Goal: Task Accomplishment & Management: Use online tool/utility

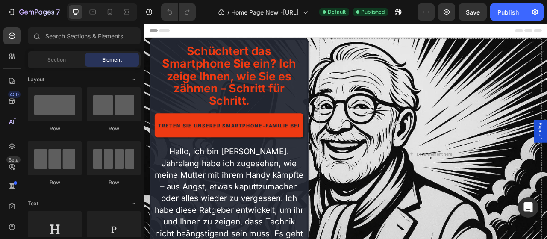
click at [104, 19] on div at bounding box center [102, 11] width 70 height 17
click at [106, 16] on icon at bounding box center [110, 12] width 9 height 9
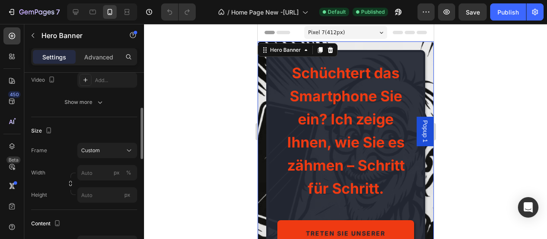
scroll to position [174, 0]
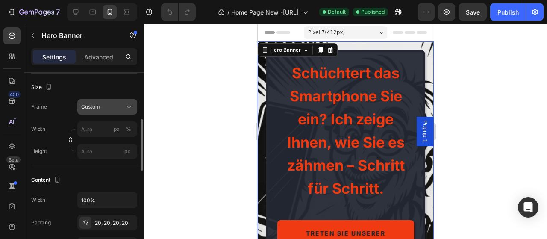
click at [111, 101] on button "Custom" at bounding box center [107, 106] width 60 height 15
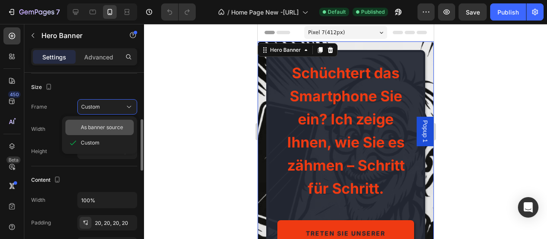
click at [103, 128] on span "As banner source" at bounding box center [102, 128] width 42 height 8
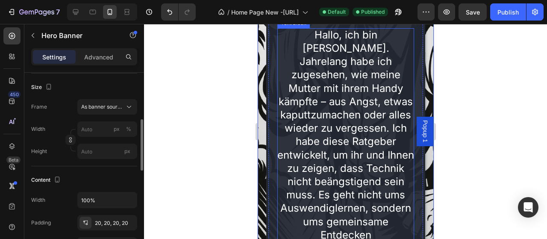
scroll to position [0, 0]
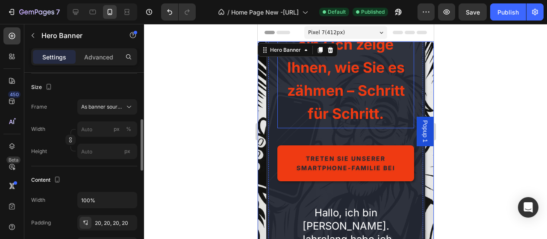
click at [387, 79] on span "Schüchtert das Smartphone Sie ein? Ich zeige Ihnen, wie Sie es zähmen – Schritt…" at bounding box center [346, 55] width 118 height 133
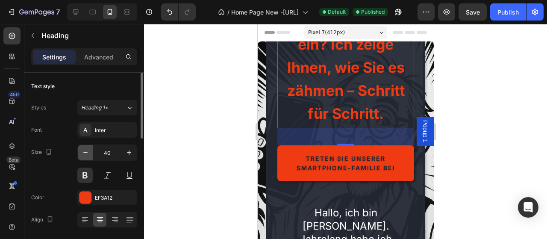
click at [89, 154] on icon "button" at bounding box center [85, 152] width 9 height 9
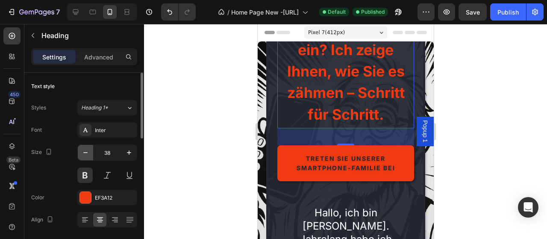
click at [89, 154] on icon "button" at bounding box center [85, 152] width 9 height 9
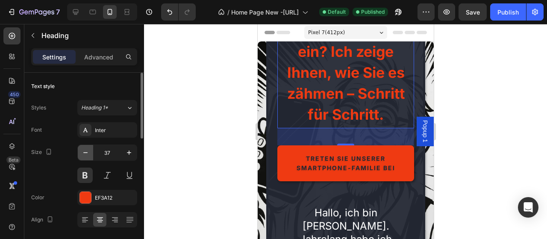
click at [89, 154] on icon "button" at bounding box center [85, 152] width 9 height 9
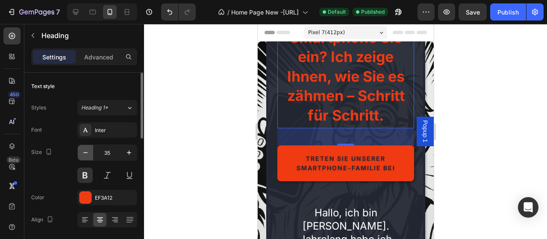
click at [89, 154] on icon "button" at bounding box center [85, 152] width 9 height 9
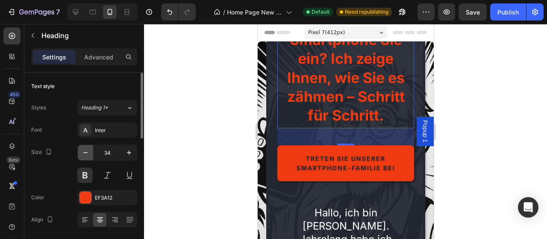
click at [89, 154] on icon "button" at bounding box center [85, 152] width 9 height 9
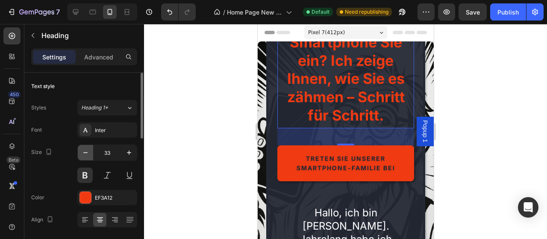
click at [89, 154] on icon "button" at bounding box center [85, 152] width 9 height 9
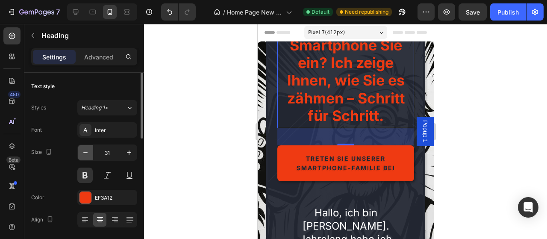
click at [89, 154] on icon "button" at bounding box center [85, 152] width 9 height 9
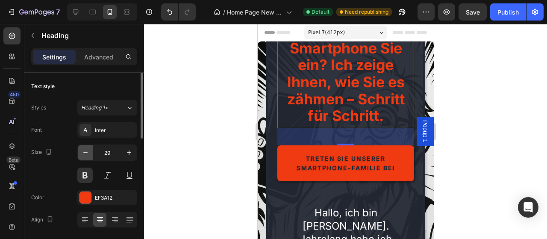
click at [90, 154] on button "button" at bounding box center [85, 152] width 15 height 15
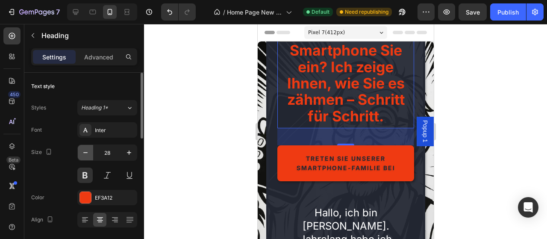
click at [90, 154] on button "button" at bounding box center [85, 152] width 15 height 15
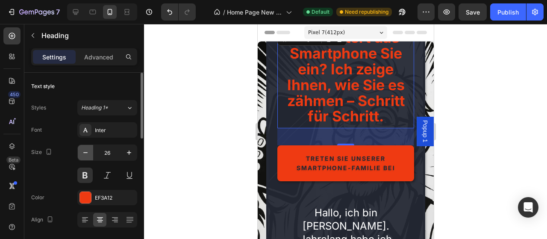
click at [89, 155] on icon "button" at bounding box center [85, 152] width 9 height 9
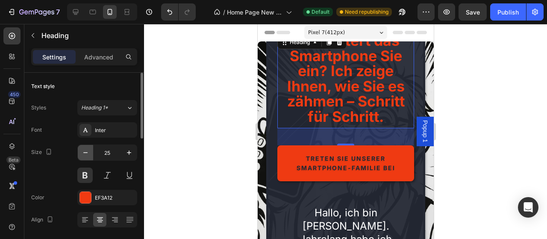
click at [89, 155] on icon "button" at bounding box center [85, 152] width 9 height 9
click at [323, 123] on span "Schüchtert das Smartphone Sie ein? Ich zeige Ihnen, wie Sie es zähmen – Schritt…" at bounding box center [346, 78] width 118 height 93
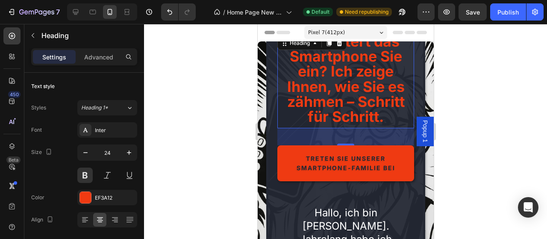
click at [323, 123] on span "Schüchtert das Smartphone Sie ein? Ich zeige Ihnen, wie Sie es zähmen – Schritt…" at bounding box center [346, 78] width 118 height 93
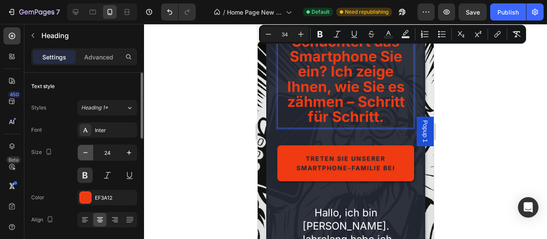
click at [86, 152] on icon "button" at bounding box center [85, 152] width 4 height 1
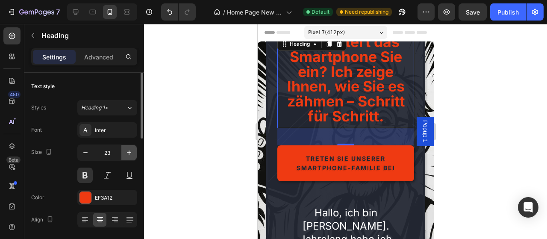
click at [126, 153] on icon "button" at bounding box center [129, 152] width 9 height 9
type input "24"
click at [298, 102] on span "Schüchtert das Smartphone Sie ein? Ich zeige Ihnen, wie Sie es zähmen – Schritt…" at bounding box center [346, 78] width 118 height 93
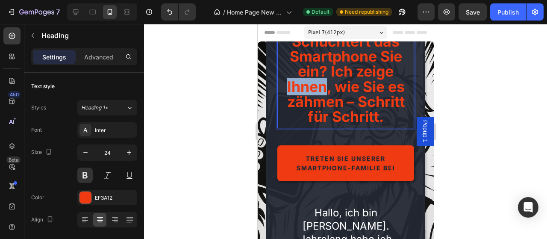
click at [298, 102] on span "Schüchtert das Smartphone Sie ein? Ich zeige Ihnen, wie Sie es zähmen – Schritt…" at bounding box center [346, 78] width 118 height 93
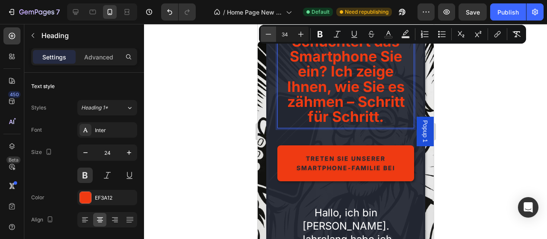
click at [273, 35] on button "Minus" at bounding box center [268, 34] width 15 height 15
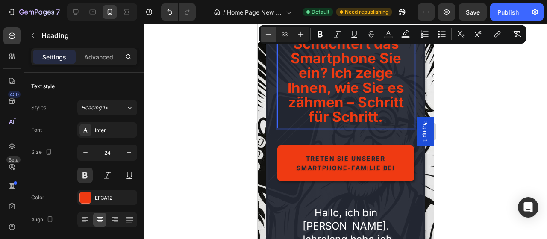
click at [273, 35] on button "Minus" at bounding box center [268, 34] width 15 height 15
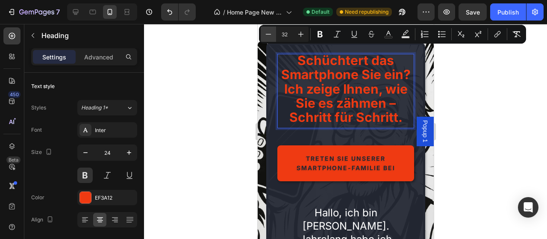
type input "30"
click at [332, 108] on span "Schüchtert das Smartphone Sie ein? Ich zeige Ihnen, wie Sie es zähmen – Schritt…" at bounding box center [346, 89] width 130 height 72
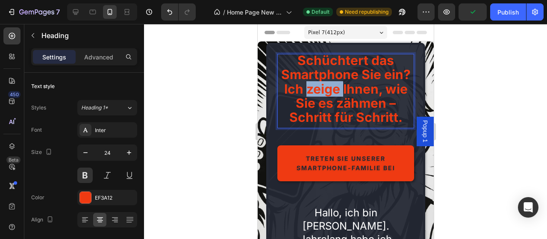
click at [389, 125] on span "Schüchtert das Smartphone Sie ein? Ich zeige Ihnen, wie Sie es zähmen – Schritt…" at bounding box center [346, 89] width 130 height 72
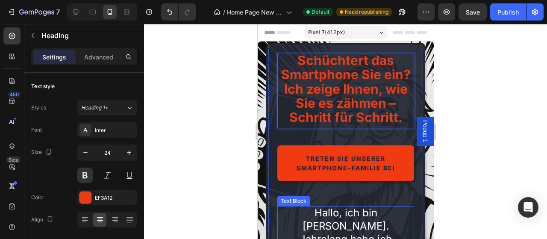
scroll to position [178, 0]
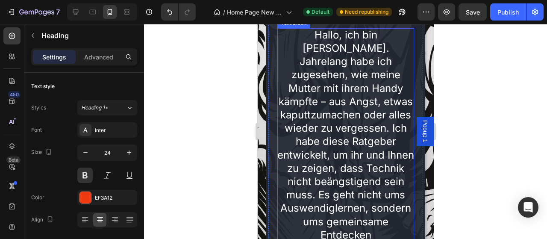
click at [332, 143] on span "Hallo, ich bin [PERSON_NAME]. Jahrelang habe ich zugesehen, wie meine Mutter mi…" at bounding box center [345, 135] width 137 height 213
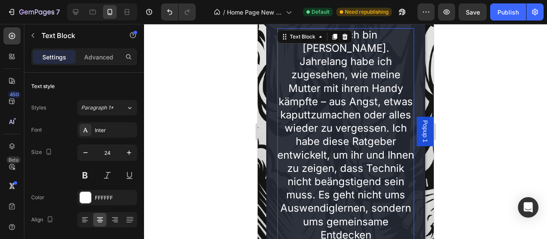
click at [329, 145] on span "Hallo, ich bin [PERSON_NAME]. Jahrelang habe ich zugesehen, wie meine Mutter mi…" at bounding box center [345, 135] width 137 height 213
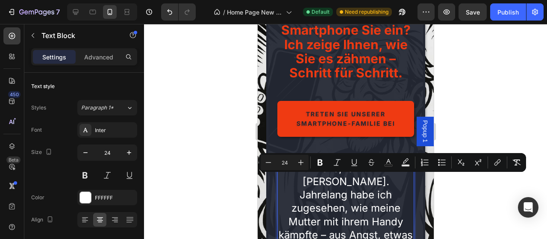
scroll to position [89, 0]
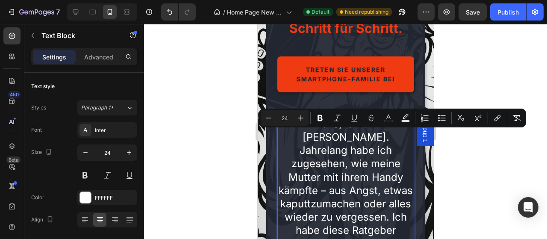
click at [328, 162] on span "Hallo, ich bin [PERSON_NAME]. Jahrelang habe ich zugesehen, wie meine Mutter mi…" at bounding box center [345, 224] width 137 height 213
click at [328, 161] on span "Hallo, ich bin [PERSON_NAME]. Jahrelang habe ich zugesehen, wie meine Mutter mi…" at bounding box center [345, 224] width 137 height 213
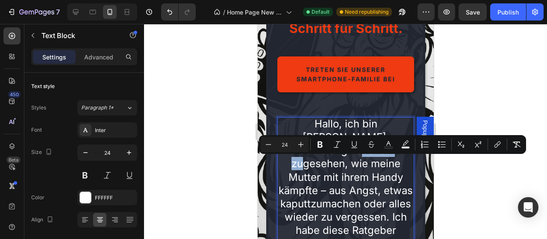
click at [328, 161] on span "Hallo, ich bin [PERSON_NAME]. Jahrelang habe ich zugesehen, wie meine Mutter mi…" at bounding box center [345, 224] width 137 height 213
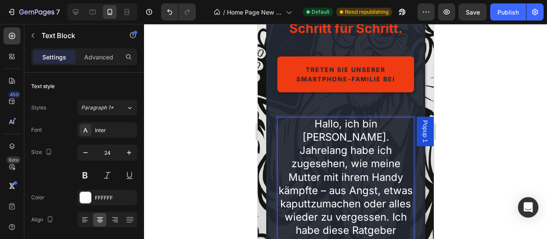
click at [328, 161] on span "Hallo, ich bin [PERSON_NAME]. Jahrelang habe ich zugesehen, wie meine Mutter mi…" at bounding box center [345, 224] width 137 height 213
click at [291, 162] on p "Hallo, ich bin [PERSON_NAME]. Jahrelang habe ich zugesehen, wie meine Mutter mi…" at bounding box center [345, 223] width 137 height 213
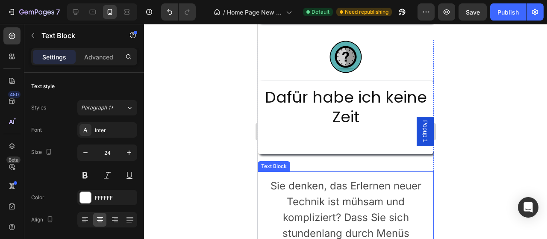
scroll to position [578, 0]
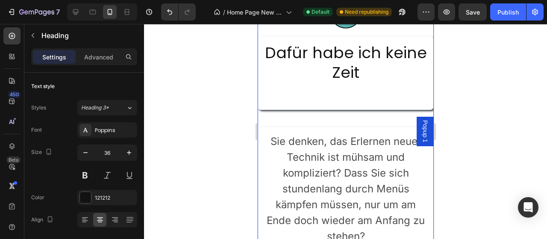
click at [346, 92] on h2 "Dafür habe ich keine Zeit" at bounding box center [345, 73] width 176 height 74
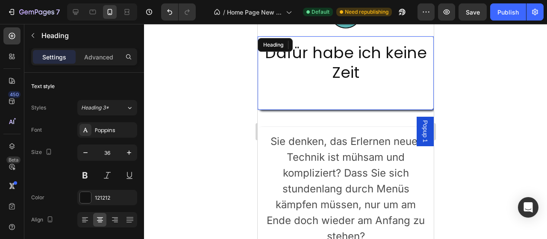
click at [346, 91] on h2 "Dafür habe ich keine Zeit" at bounding box center [345, 73] width 176 height 74
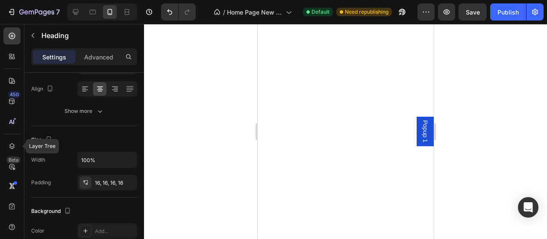
scroll to position [1334, 0]
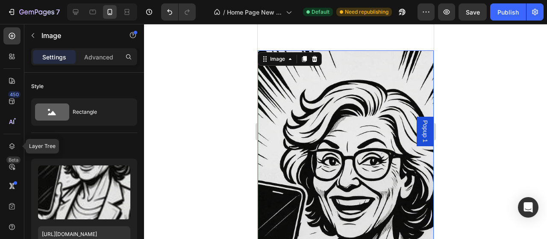
scroll to position [174, 0]
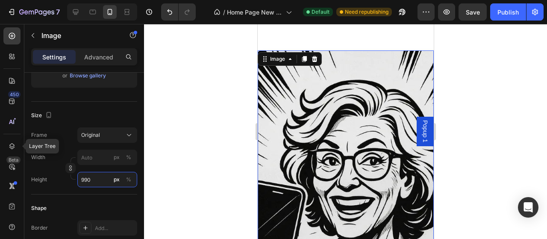
click at [101, 182] on input "990" at bounding box center [107, 179] width 60 height 15
click at [112, 134] on div "Custom" at bounding box center [102, 135] width 42 height 8
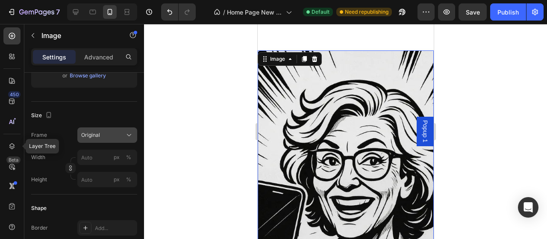
click at [112, 134] on div "Original" at bounding box center [102, 135] width 42 height 8
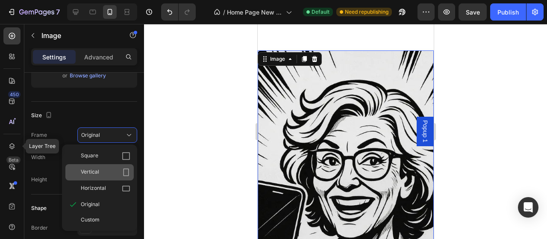
click at [103, 172] on div "Vertical" at bounding box center [106, 172] width 50 height 9
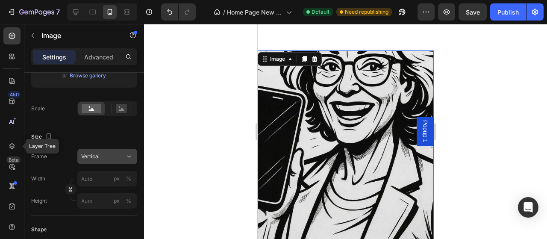
click at [113, 159] on div "Vertical" at bounding box center [102, 157] width 42 height 8
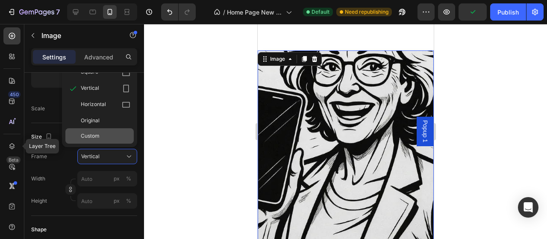
click at [103, 136] on div "Custom" at bounding box center [106, 136] width 50 height 8
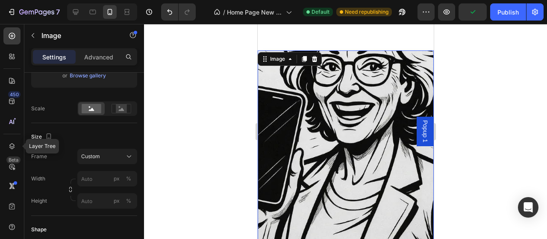
click at [111, 164] on div "Frame Custom Width px % Height px %" at bounding box center [84, 179] width 106 height 60
click at [111, 161] on button "Custom" at bounding box center [107, 156] width 60 height 15
click at [109, 159] on div "Custom" at bounding box center [102, 157] width 42 height 8
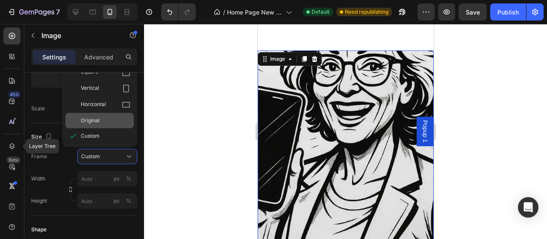
click at [99, 121] on span "Original" at bounding box center [90, 121] width 19 height 8
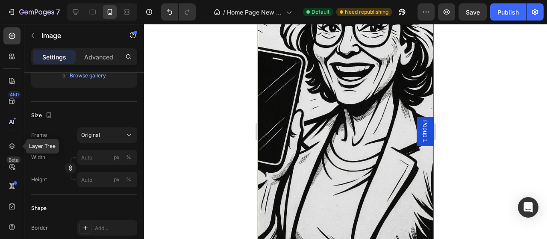
scroll to position [1779, 0]
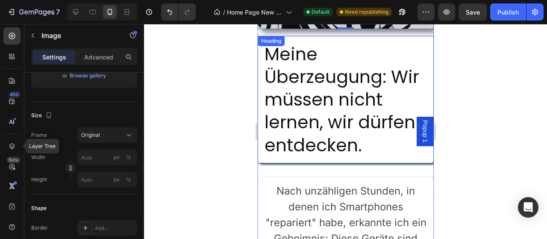
click at [290, 108] on h2 "Meine Überzeugung: Wir müssen nicht lernen, wir dürfen entdecken." at bounding box center [345, 99] width 176 height 127
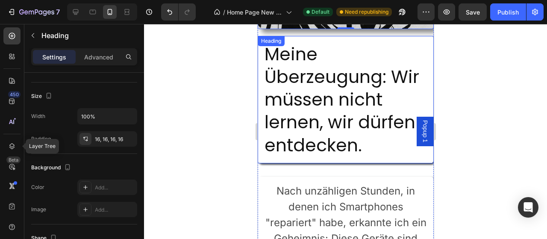
click at [290, 108] on h2 "Meine Überzeugung: Wir müssen nicht lernen, wir dürfen entdecken." at bounding box center [345, 99] width 176 height 127
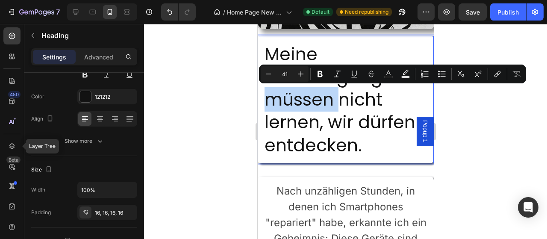
scroll to position [0, 0]
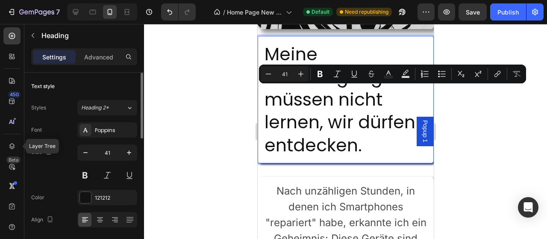
click at [332, 123] on p "Meine Überzeugung: Wir müssen nicht lernen, wir dürfen entdecken." at bounding box center [345, 100] width 162 height 114
click at [369, 141] on p "Meine Überzeugung: Wir müssen nicht lernen, wir dürfen entdecken." at bounding box center [345, 100] width 162 height 114
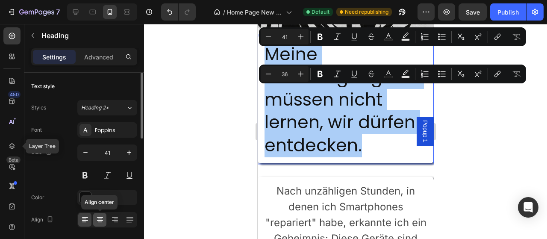
click at [102, 218] on icon at bounding box center [100, 220] width 9 height 9
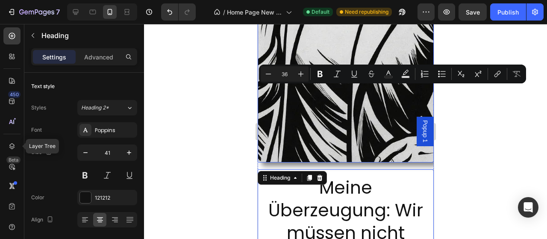
scroll to position [1601, 0]
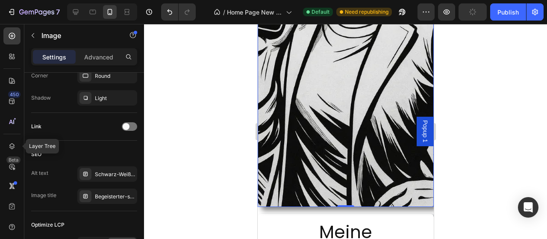
scroll to position [436, 0]
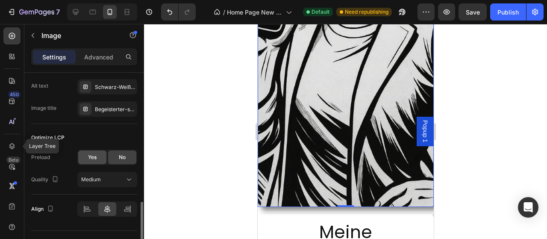
click at [83, 157] on div "Yes" at bounding box center [92, 158] width 28 height 14
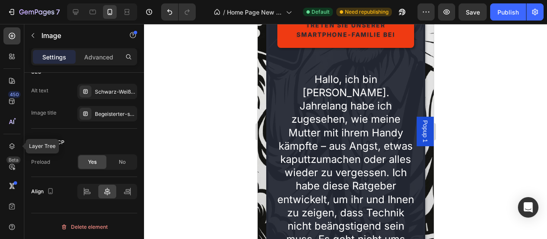
scroll to position [0, 0]
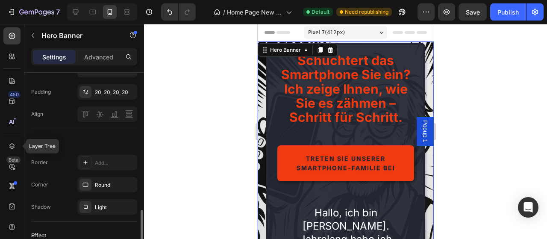
scroll to position [349, 0]
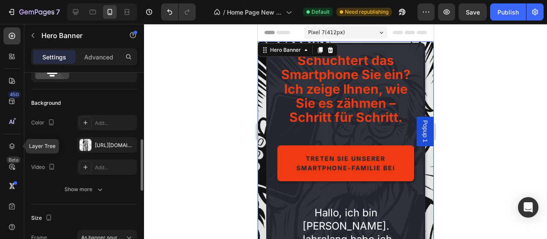
scroll to position [131, 0]
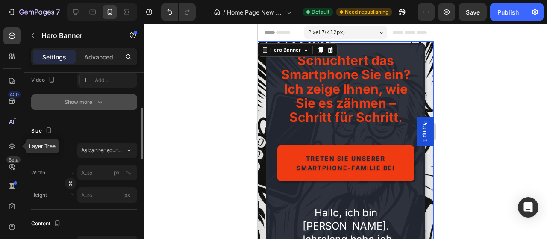
click at [95, 103] on div "Show more" at bounding box center [85, 102] width 40 height 9
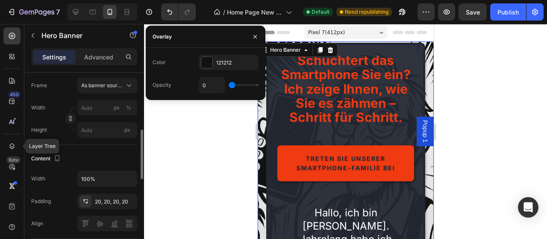
scroll to position [44, 0]
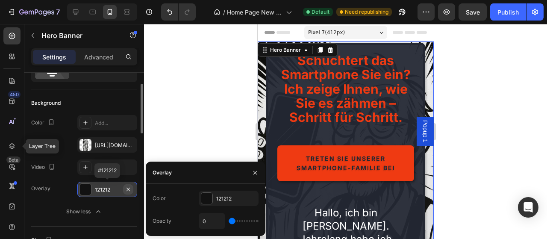
click at [131, 190] on icon "button" at bounding box center [128, 189] width 7 height 7
click at [128, 189] on icon "button" at bounding box center [128, 188] width 3 height 3
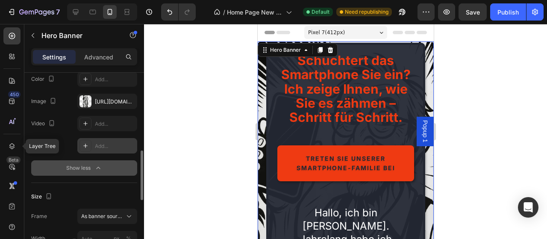
scroll to position [131, 0]
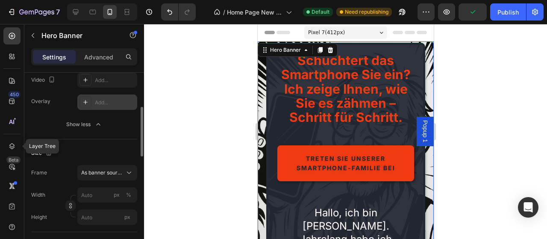
click at [77, 144] on div "Size Frame As banner source Width px % Height px" at bounding box center [84, 185] width 106 height 93
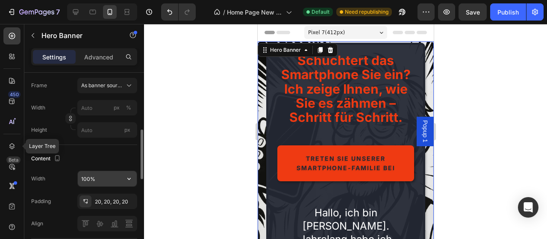
click at [118, 183] on input "100%" at bounding box center [107, 178] width 59 height 15
click at [124, 181] on button "button" at bounding box center [128, 178] width 15 height 15
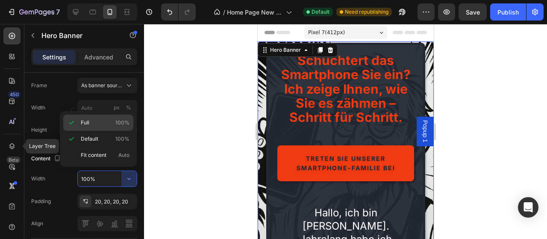
click at [98, 131] on div "Full 100%" at bounding box center [98, 139] width 70 height 16
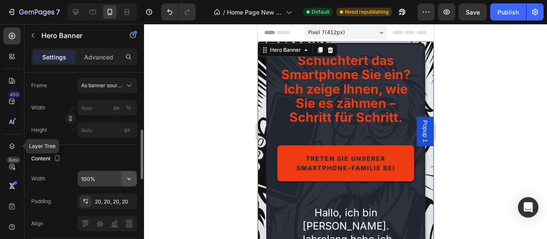
click at [127, 180] on icon "button" at bounding box center [129, 178] width 9 height 9
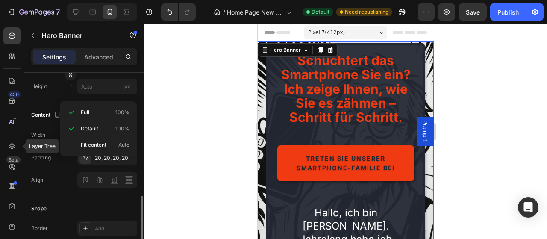
scroll to position [305, 0]
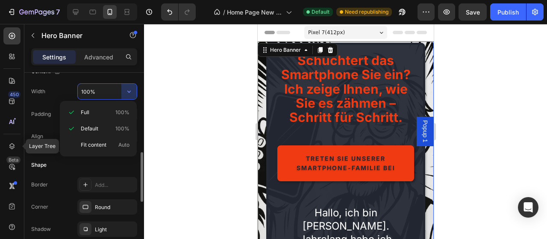
click at [68, 199] on div "Corner Round" at bounding box center [84, 206] width 106 height 15
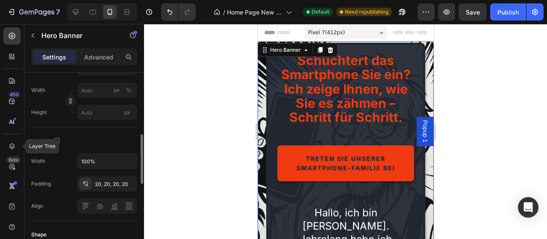
scroll to position [192, 0]
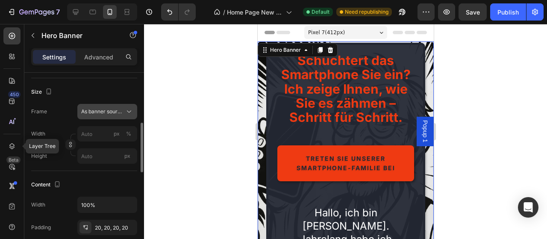
click at [106, 108] on span "As banner source" at bounding box center [102, 112] width 42 height 8
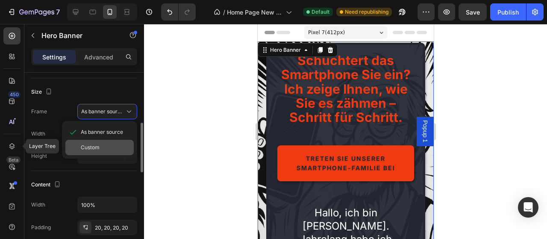
click at [89, 147] on span "Custom" at bounding box center [90, 148] width 19 height 8
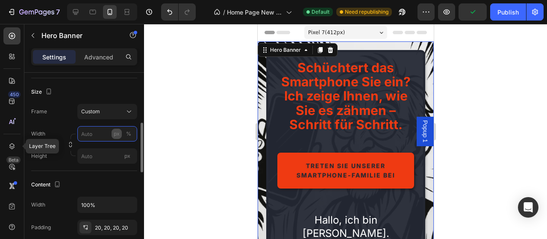
scroll to position [148, 0]
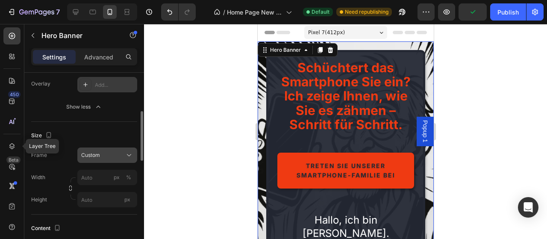
click at [102, 162] on button "Custom" at bounding box center [107, 155] width 60 height 15
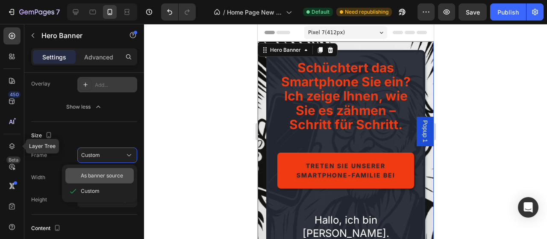
click at [99, 172] on span "As banner source" at bounding box center [102, 176] width 42 height 8
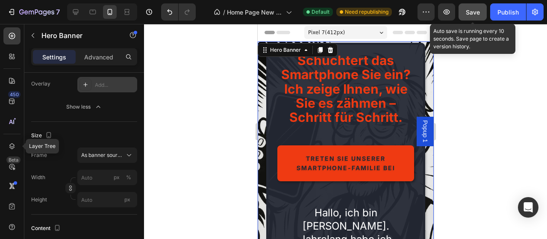
click at [480, 14] on span "Save" at bounding box center [473, 12] width 14 height 7
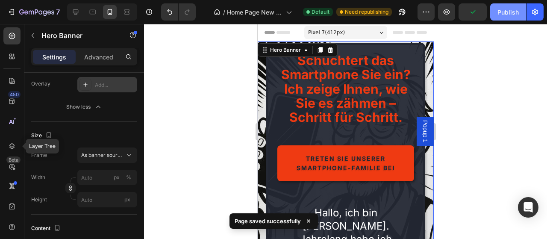
click at [506, 17] on button "Publish" at bounding box center [508, 11] width 36 height 17
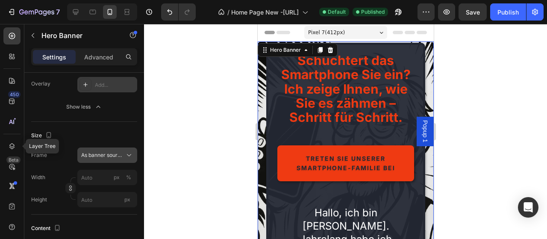
click at [99, 156] on span "As banner source" at bounding box center [102, 155] width 42 height 8
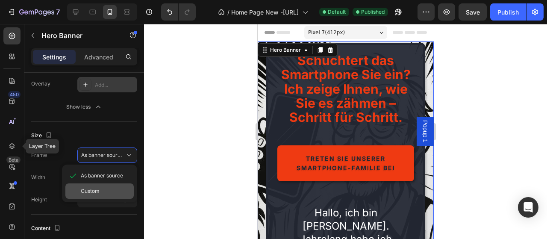
click at [95, 189] on span "Custom" at bounding box center [90, 191] width 19 height 8
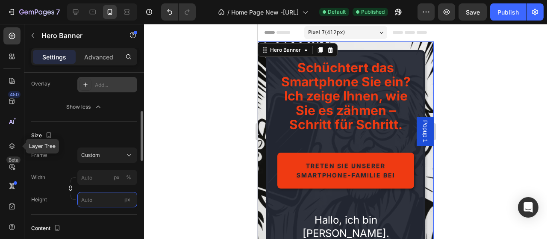
click at [100, 202] on input "px" at bounding box center [107, 199] width 60 height 15
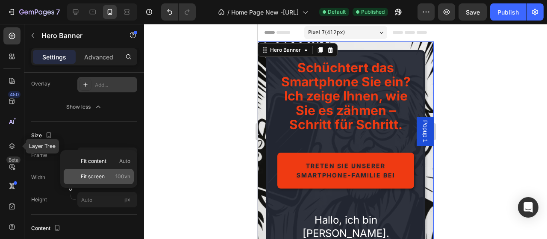
click at [99, 178] on span "Fit screen" at bounding box center [93, 177] width 24 height 8
type input "100"
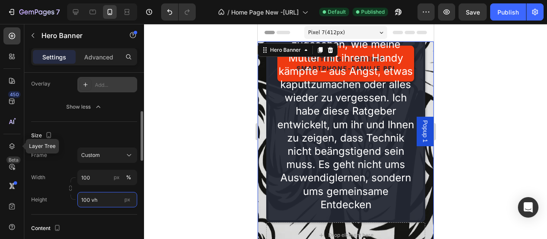
click at [101, 194] on input "100 vh" at bounding box center [107, 199] width 60 height 15
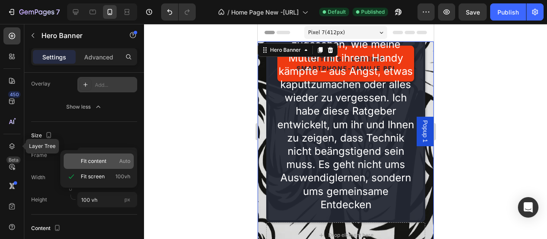
click at [101, 161] on span "Fit content" at bounding box center [94, 161] width 26 height 8
type input "Auto"
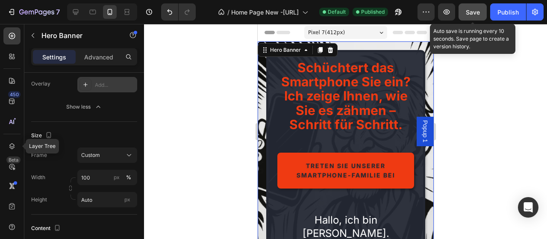
click at [470, 19] on button "Save" at bounding box center [473, 11] width 28 height 17
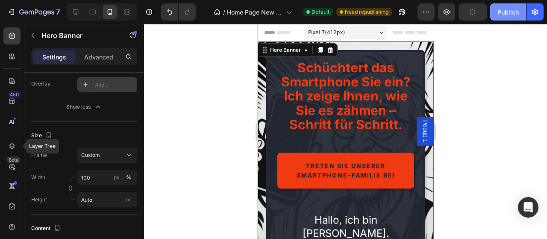
click at [520, 14] on button "Publish" at bounding box center [508, 11] width 36 height 17
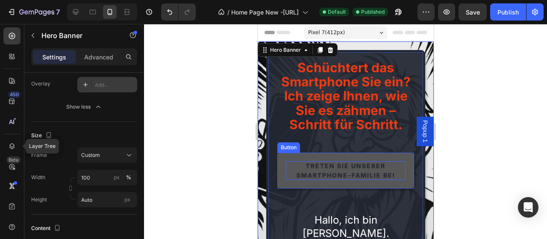
click at [335, 171] on p "Treten Sie unserer Smartphone-Familie bei" at bounding box center [346, 170] width 120 height 19
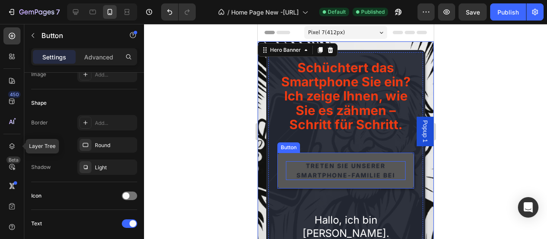
click at [335, 171] on p "Treten Sie unserer Smartphone-Familie bei" at bounding box center [346, 170] width 120 height 19
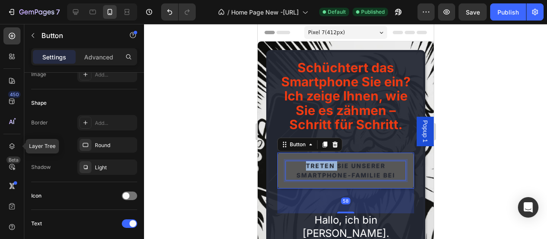
scroll to position [0, 0]
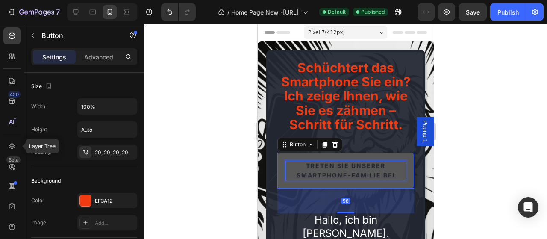
click at [335, 171] on p "Treten Sie unserer Smartphone-Familie bei" at bounding box center [346, 170] width 120 height 19
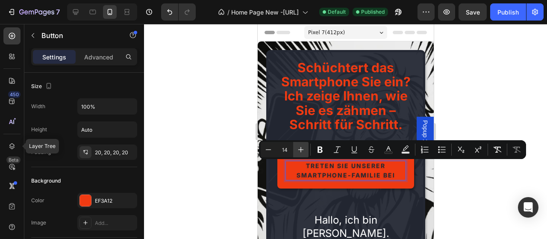
click at [304, 154] on icon "Editor contextual toolbar" at bounding box center [301, 149] width 9 height 9
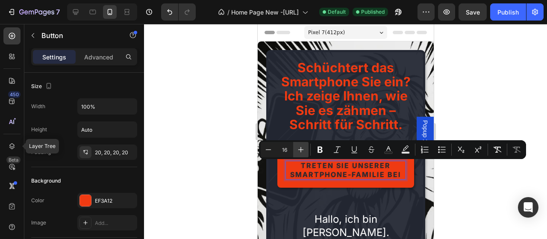
click at [304, 154] on icon "Editor contextual toolbar" at bounding box center [301, 149] width 9 height 9
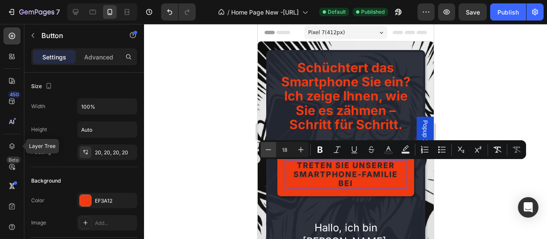
click at [261, 148] on button "Minus" at bounding box center [268, 149] width 15 height 15
type input "17"
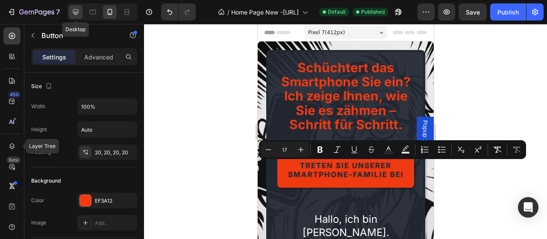
click at [77, 9] on icon at bounding box center [75, 12] width 9 height 9
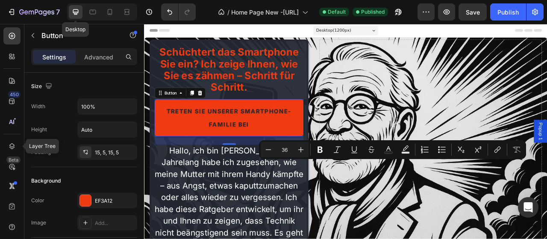
type input "18"
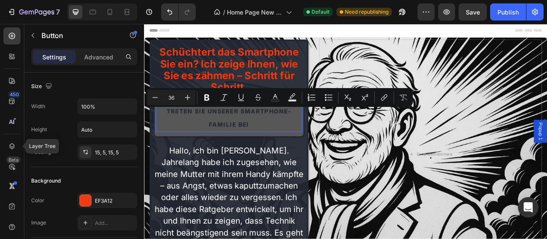
click at [279, 137] on span "Treten Sie unserer Smartphone-Familie bei" at bounding box center [252, 144] width 159 height 26
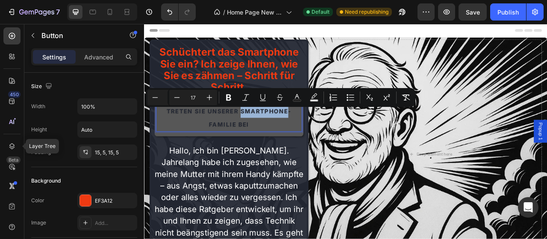
click at [279, 137] on span "Treten Sie unserer Smartphone-Familie bei" at bounding box center [252, 144] width 159 height 26
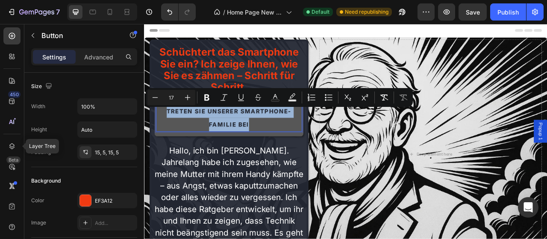
drag, startPoint x: 277, startPoint y: 153, endPoint x: 160, endPoint y: 136, distance: 117.4
click at [160, 136] on p "Treten Sie unserer Smartphone-Familie bei" at bounding box center [252, 144] width 185 height 34
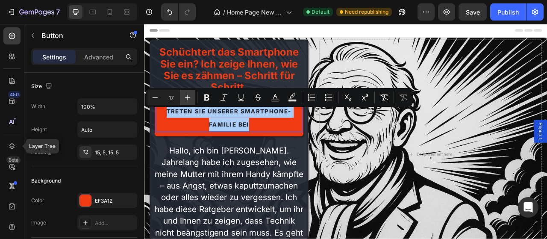
click at [190, 101] on icon "Editor contextual toolbar" at bounding box center [187, 97] width 9 height 9
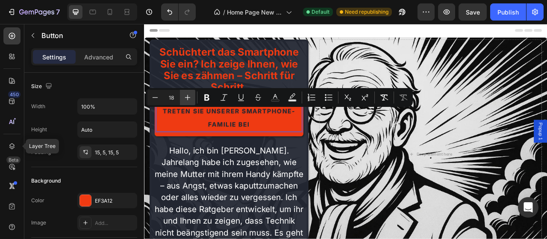
click at [190, 101] on icon "Editor contextual toolbar" at bounding box center [187, 97] width 9 height 9
click at [187, 100] on icon "Editor contextual toolbar" at bounding box center [187, 97] width 9 height 9
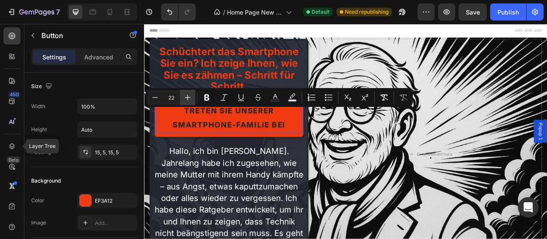
click at [188, 100] on icon "Editor contextual toolbar" at bounding box center [187, 97] width 9 height 9
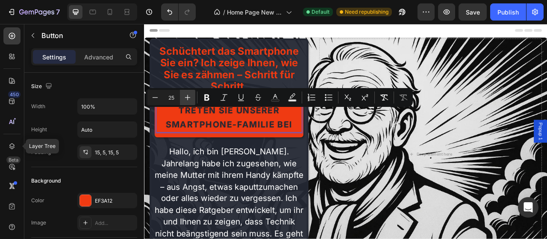
click at [188, 100] on icon "Editor contextual toolbar" at bounding box center [187, 97] width 9 height 9
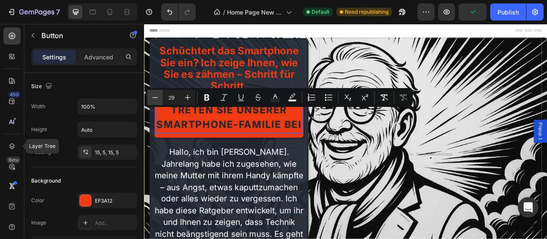
click at [158, 100] on icon "Editor contextual toolbar" at bounding box center [155, 97] width 9 height 9
click at [152, 100] on icon "Editor contextual toolbar" at bounding box center [155, 97] width 9 height 9
click at [159, 100] on icon "Editor contextual toolbar" at bounding box center [155, 97] width 9 height 9
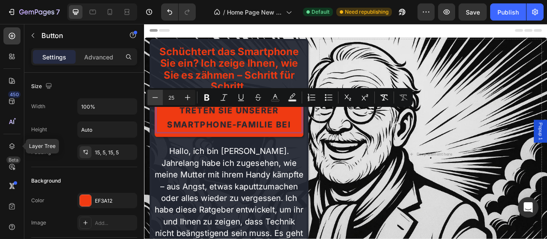
type input "24"
click at [110, 16] on icon at bounding box center [110, 12] width 9 height 9
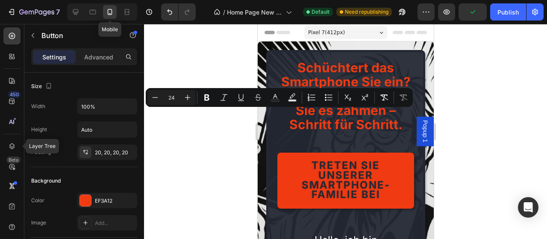
type input "16"
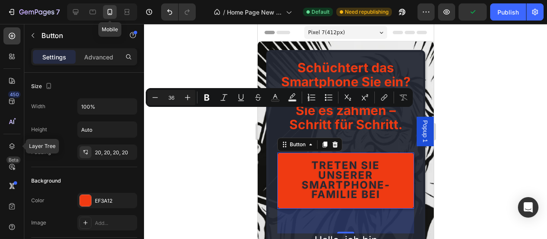
scroll to position [99, 0]
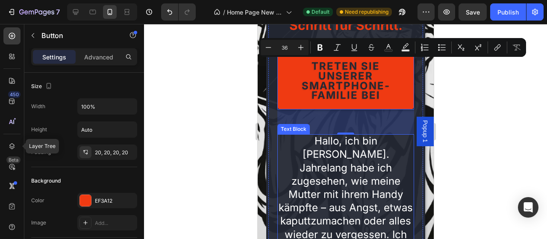
click at [344, 171] on span "Hallo, ich bin [PERSON_NAME]. Jahrelang habe ich zugesehen, wie meine Mutter mi…" at bounding box center [345, 241] width 137 height 213
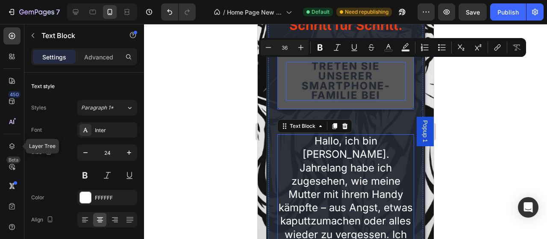
click at [354, 88] on span "Treten Sie unserer Smartphone-Familie bei" at bounding box center [345, 80] width 89 height 41
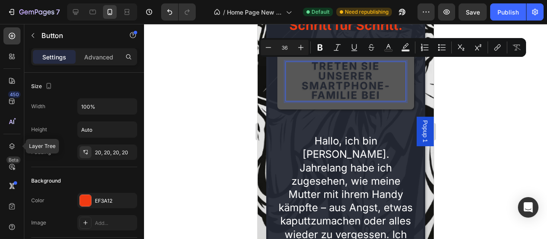
drag, startPoint x: 354, startPoint y: 88, endPoint x: 349, endPoint y: 92, distance: 7.0
click at [354, 88] on span "Treten Sie unserer Smartphone-Familie bei" at bounding box center [345, 80] width 89 height 41
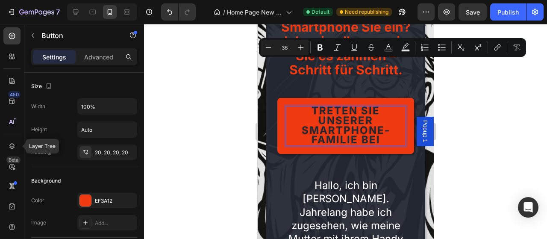
scroll to position [0, 0]
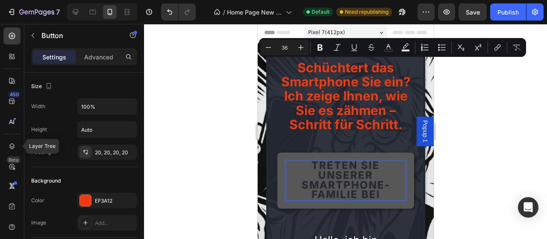
click at [363, 179] on span "Treten Sie unserer Smartphone-Familie bei" at bounding box center [345, 179] width 89 height 41
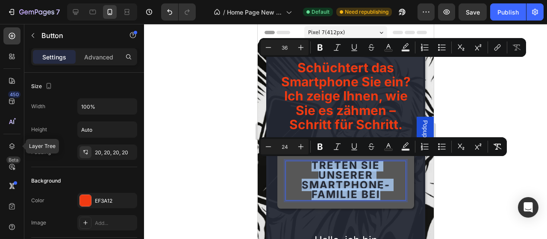
drag, startPoint x: 387, startPoint y: 194, endPoint x: 304, endPoint y: 170, distance: 86.2
click at [304, 170] on p "Treten Sie unserer Smartphone-Familie bei" at bounding box center [346, 180] width 120 height 39
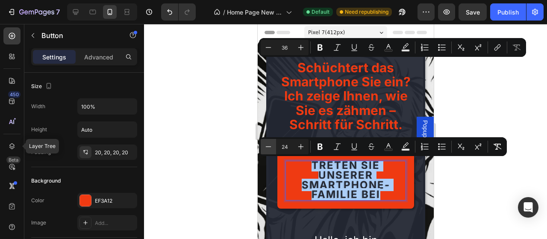
click at [269, 149] on icon "Editor contextual toolbar" at bounding box center [268, 146] width 9 height 9
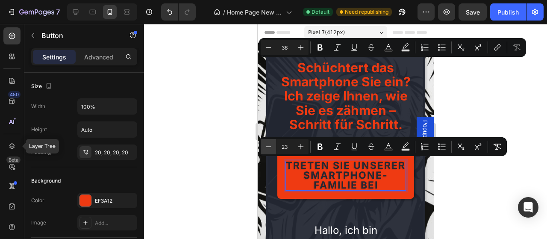
click at [269, 149] on icon "Editor contextual toolbar" at bounding box center [268, 146] width 9 height 9
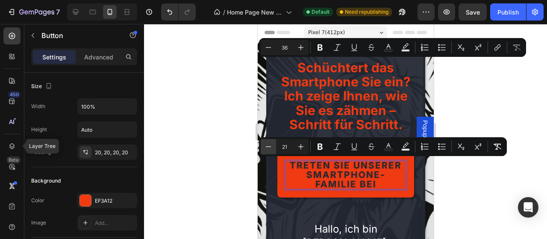
click at [269, 149] on icon "Editor contextual toolbar" at bounding box center [268, 146] width 9 height 9
type input "20"
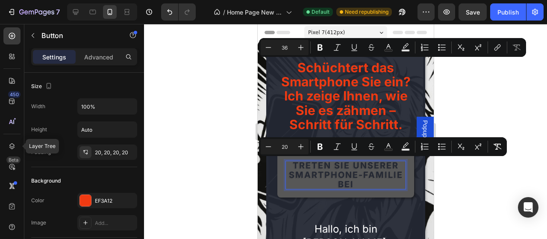
click at [305, 187] on p "Treten Sie unserer Smartphone-Familie bei" at bounding box center [346, 175] width 120 height 28
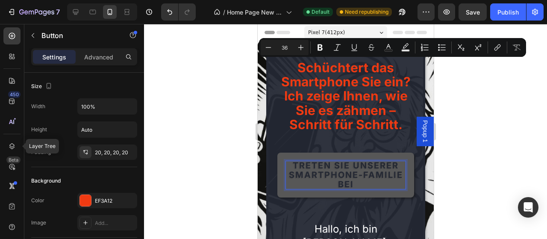
click at [323, 183] on p "Treten Sie unserer Smartphone-Familie bei" at bounding box center [346, 175] width 120 height 28
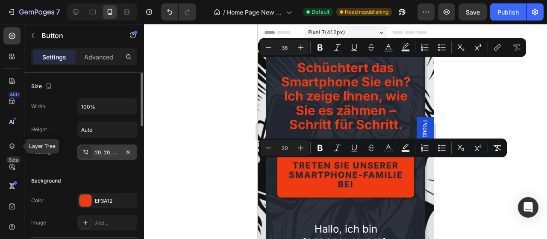
click at [109, 150] on div "20, 20, 20, 20" at bounding box center [107, 153] width 25 height 8
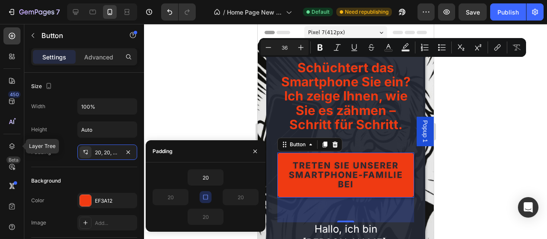
click at [202, 202] on div "20 20 20 20" at bounding box center [206, 197] width 106 height 56
click at [204, 198] on icon "button" at bounding box center [205, 197] width 7 height 7
click at [179, 199] on input "20" at bounding box center [170, 196] width 35 height 15
click at [176, 196] on input "10" at bounding box center [170, 196] width 35 height 15
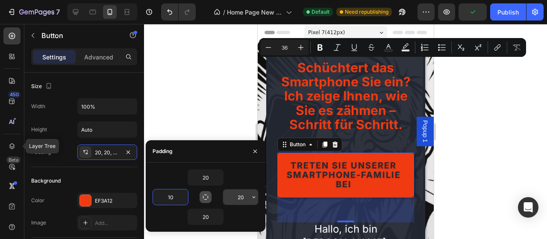
type input "10"
click at [243, 195] on input "20" at bounding box center [240, 196] width 35 height 15
paste input "1"
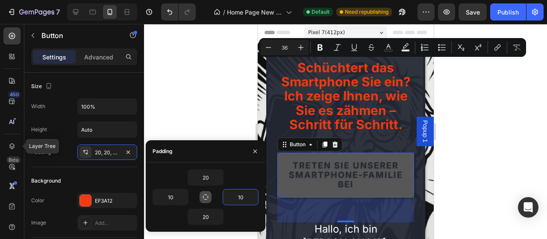
type input "10"
click at [334, 195] on link "Treten Sie unserer Smartphone-Familie bei" at bounding box center [345, 175] width 137 height 45
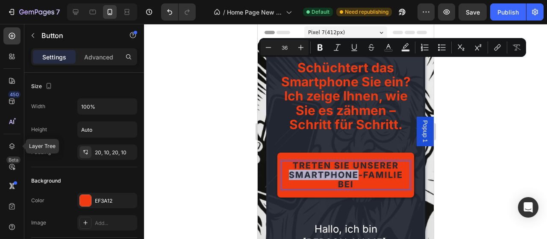
click at [334, 171] on span "Treten Sie unserer Smartphone-Familie bei" at bounding box center [346, 174] width 114 height 29
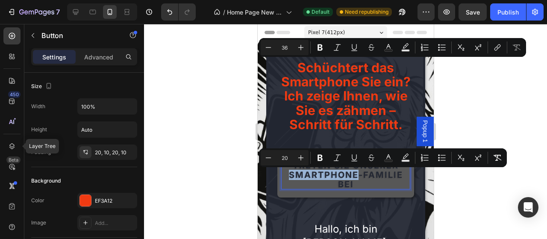
click at [334, 172] on span "Treten Sie unserer Smartphone-Familie bei" at bounding box center [346, 174] width 114 height 29
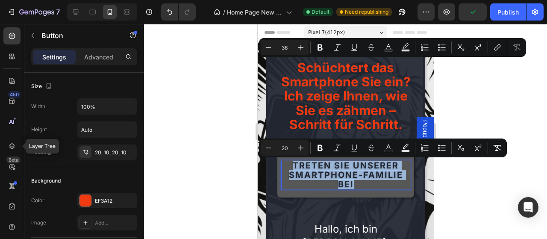
drag, startPoint x: 357, startPoint y: 187, endPoint x: 285, endPoint y: 167, distance: 75.1
click at [285, 167] on p "Treten Sie unserer Smartphone-Familie bei" at bounding box center [345, 175] width 128 height 28
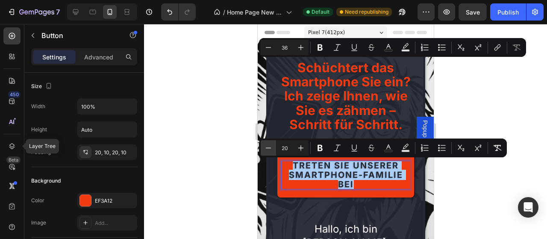
click at [272, 147] on icon "Editor contextual toolbar" at bounding box center [268, 148] width 9 height 9
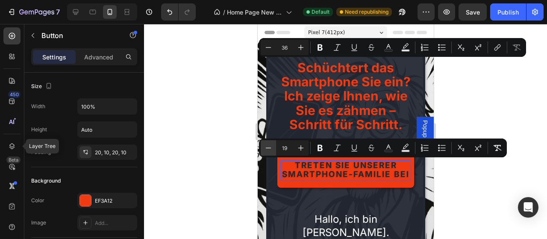
click at [272, 147] on icon "Editor contextual toolbar" at bounding box center [268, 148] width 9 height 9
type input "18"
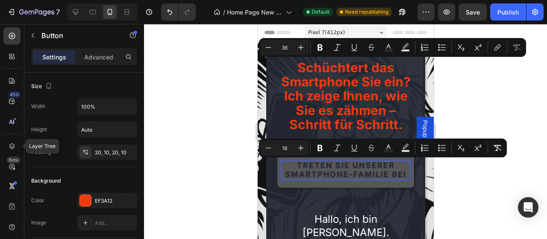
click at [308, 185] on link "Treten Sie unserer Smartphone-Familie bei" at bounding box center [345, 170] width 137 height 35
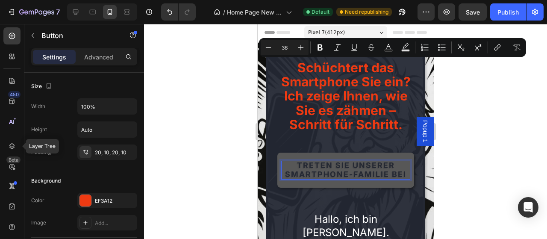
click at [310, 173] on span "Treten Sie unserer Smartphone-Familie bei" at bounding box center [345, 170] width 121 height 18
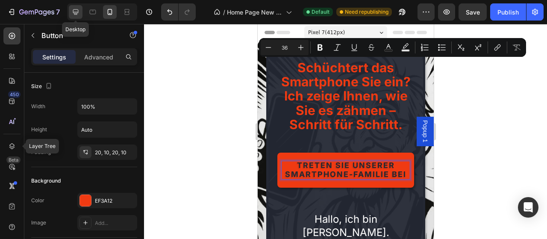
click at [78, 12] on icon at bounding box center [76, 12] width 6 height 6
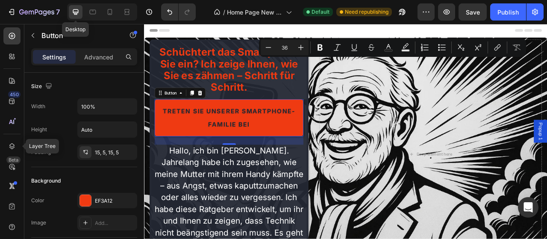
type input "18"
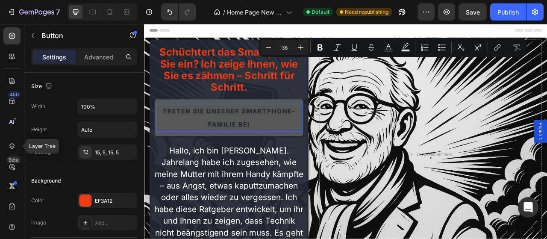
click at [257, 151] on span "Treten Sie unserer Smartphone-Familie bei" at bounding box center [252, 143] width 169 height 26
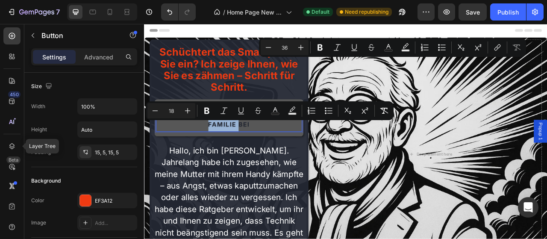
click at [257, 151] on span "Treten Sie unserer Smartphone-Familie bei" at bounding box center [252, 143] width 169 height 26
click at [256, 154] on span "Treten Sie unserer Smartphone-Familie bei" at bounding box center [252, 143] width 169 height 26
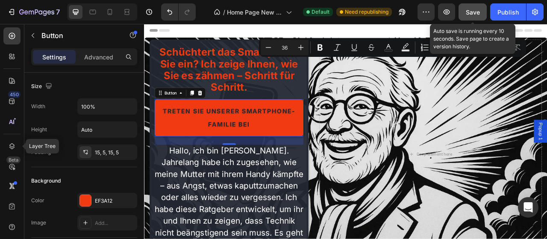
click at [473, 6] on button "Save" at bounding box center [473, 11] width 28 height 17
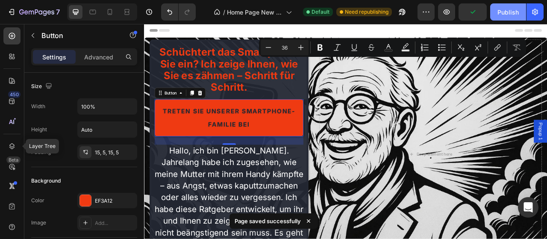
click at [504, 12] on div "Publish" at bounding box center [508, 12] width 21 height 9
